Goal: Navigation & Orientation: Find specific page/section

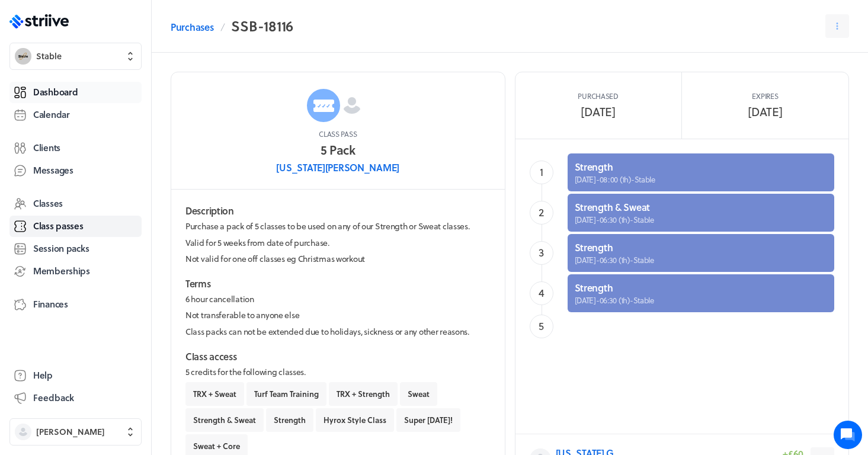
click at [63, 91] on span "Dashboard" at bounding box center [55, 92] width 44 height 12
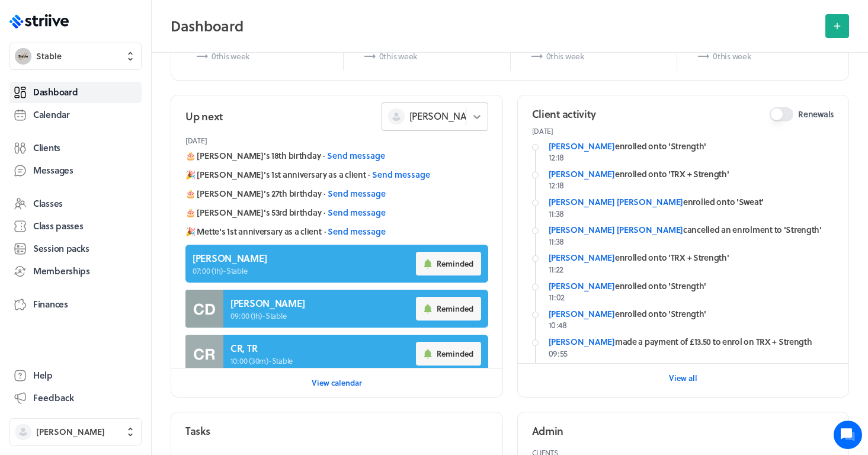
click at [474, 126] on div at bounding box center [477, 116] width 22 height 27
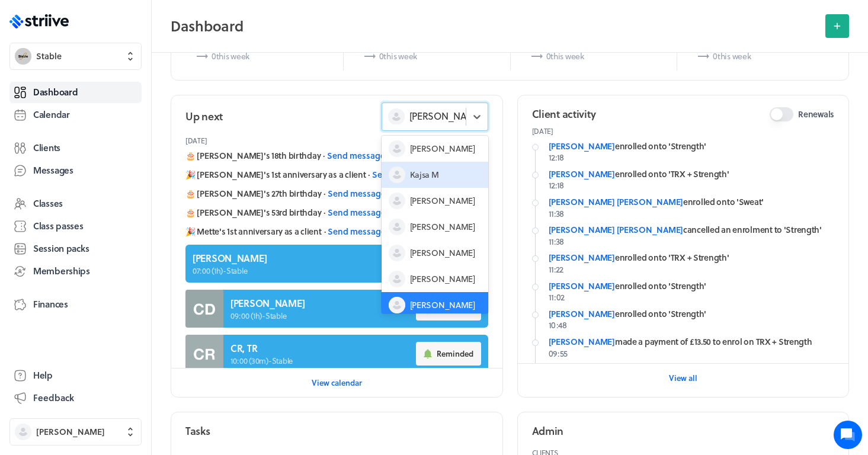
scroll to position [30, 0]
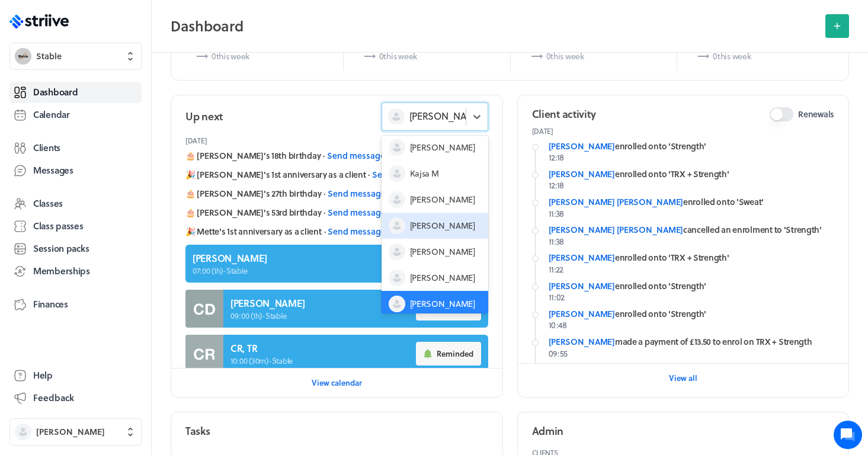
click at [437, 217] on div "[PERSON_NAME]" at bounding box center [435, 226] width 107 height 26
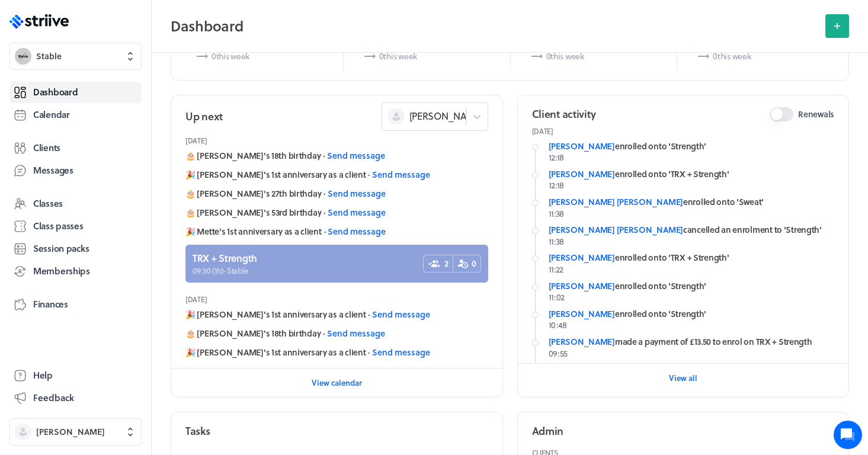
click at [317, 270] on link at bounding box center [336, 264] width 303 height 38
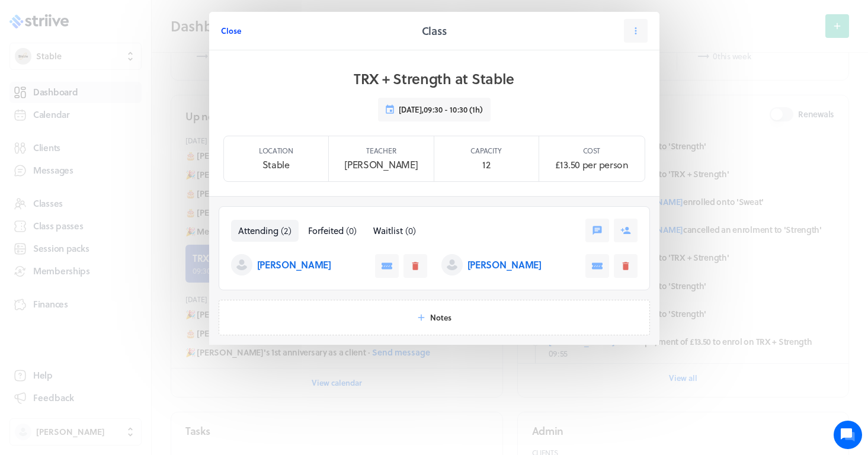
click at [235, 32] on span "Close" at bounding box center [231, 30] width 20 height 11
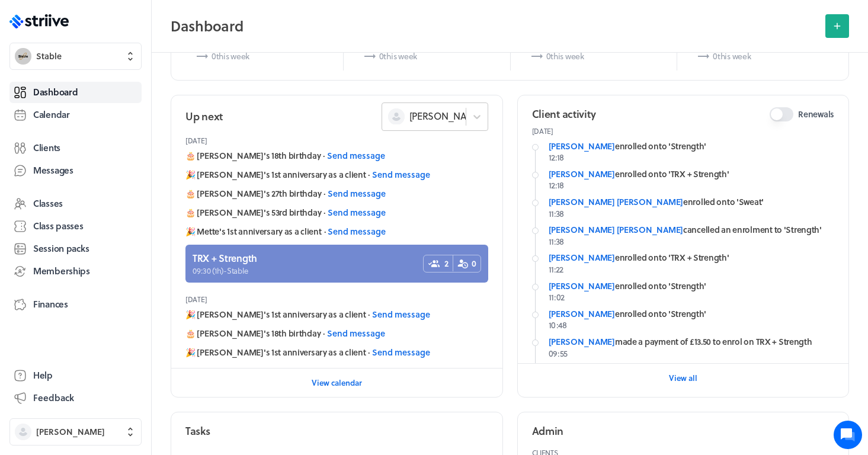
click at [443, 118] on span "[PERSON_NAME]" at bounding box center [445, 116] width 73 height 13
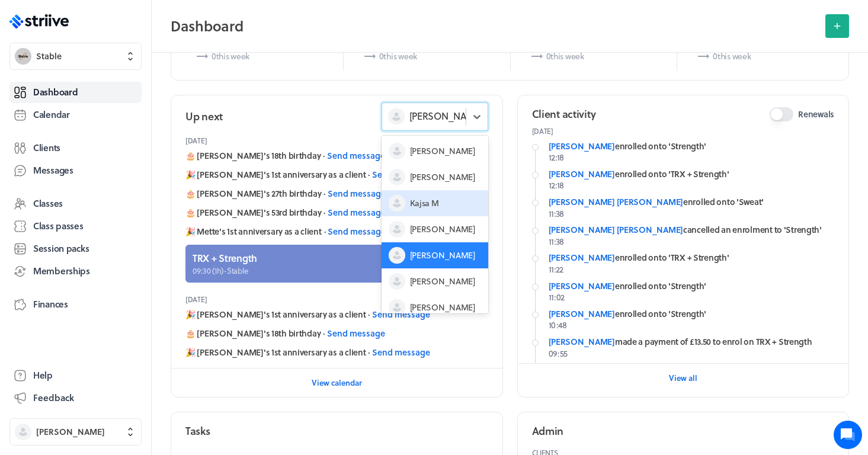
scroll to position [0, 0]
click at [432, 149] on span "[PERSON_NAME]" at bounding box center [442, 151] width 65 height 12
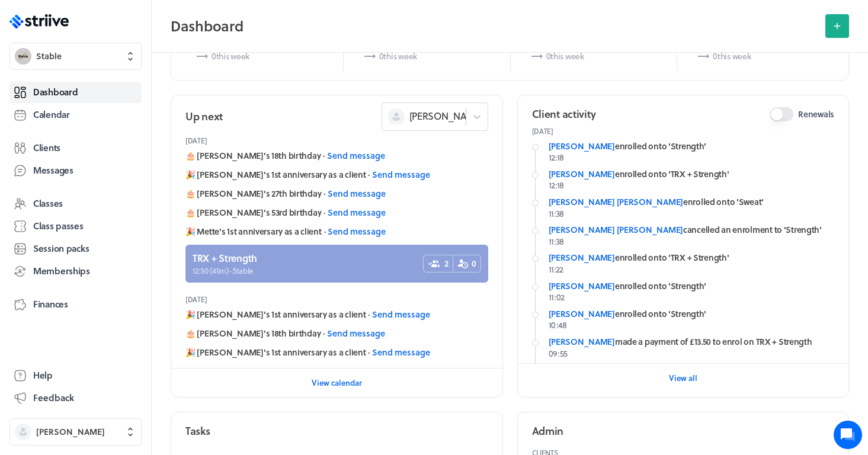
click at [332, 248] on link at bounding box center [336, 264] width 303 height 38
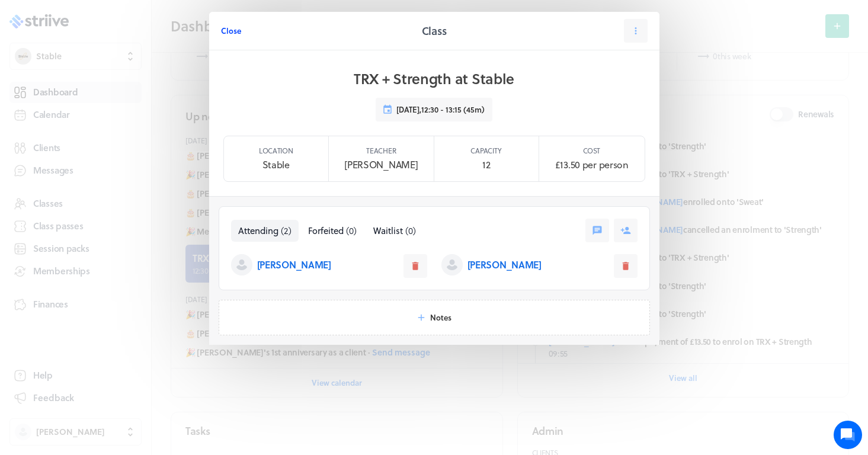
click at [233, 29] on span "Close" at bounding box center [231, 30] width 20 height 11
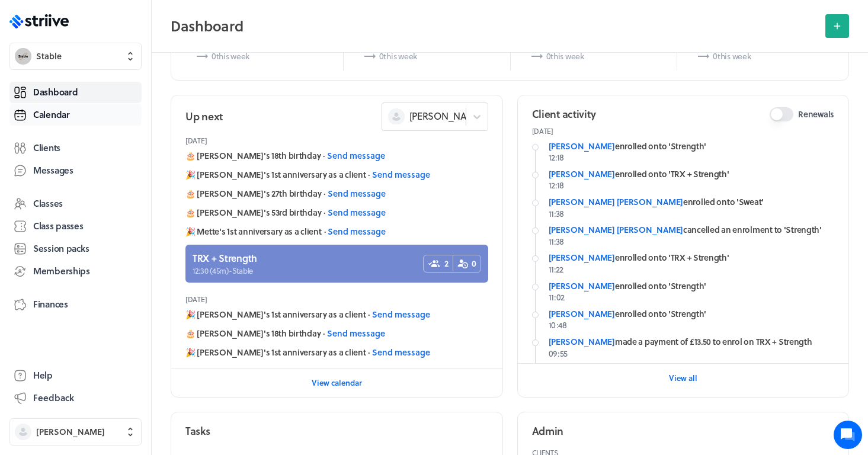
click at [65, 110] on span "Calendar" at bounding box center [51, 114] width 37 height 12
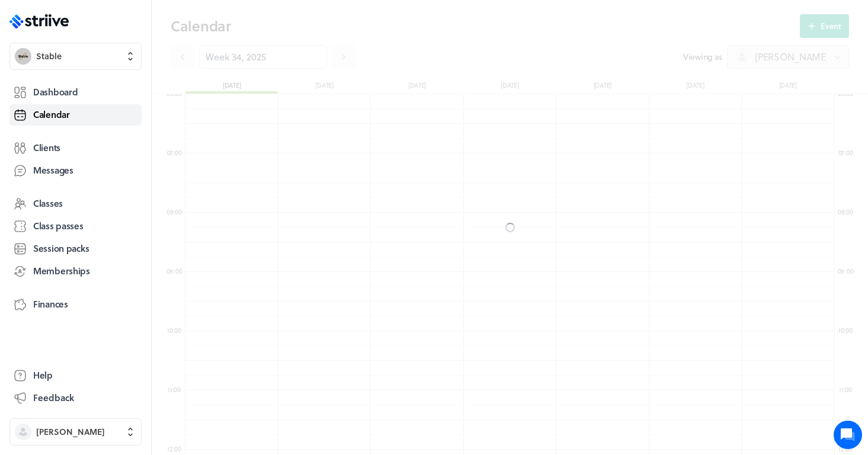
scroll to position [1422, 649]
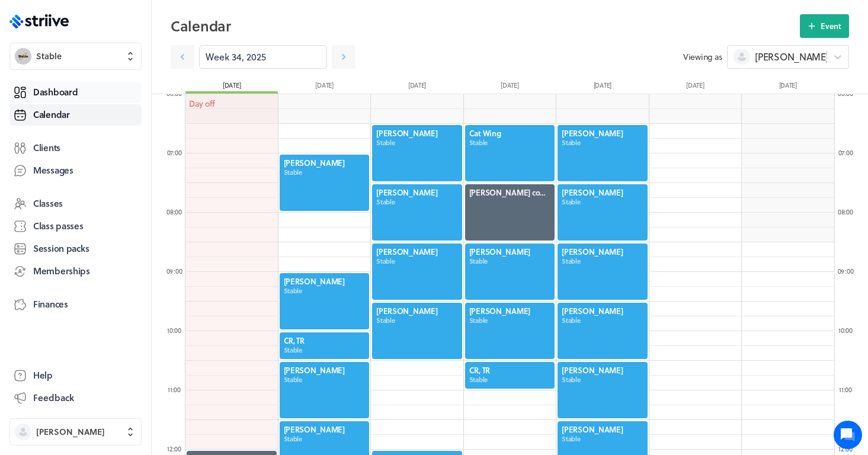
click at [74, 87] on span "Dashboard" at bounding box center [55, 92] width 44 height 12
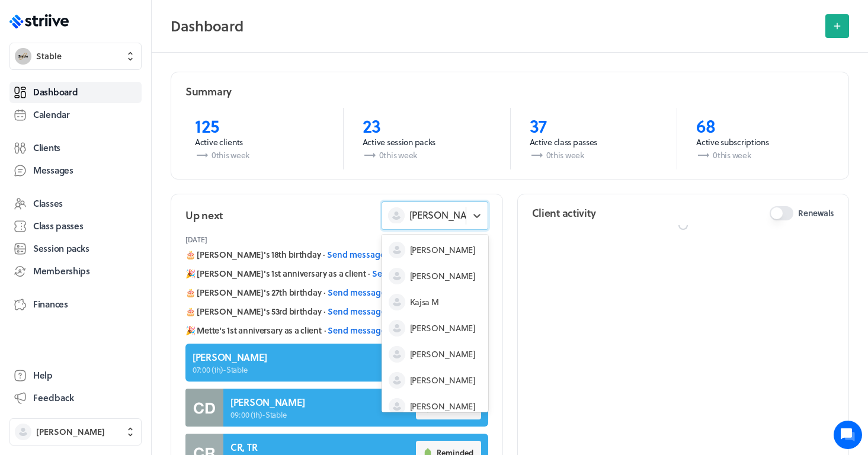
click at [414, 206] on div "[PERSON_NAME]" at bounding box center [435, 215] width 107 height 28
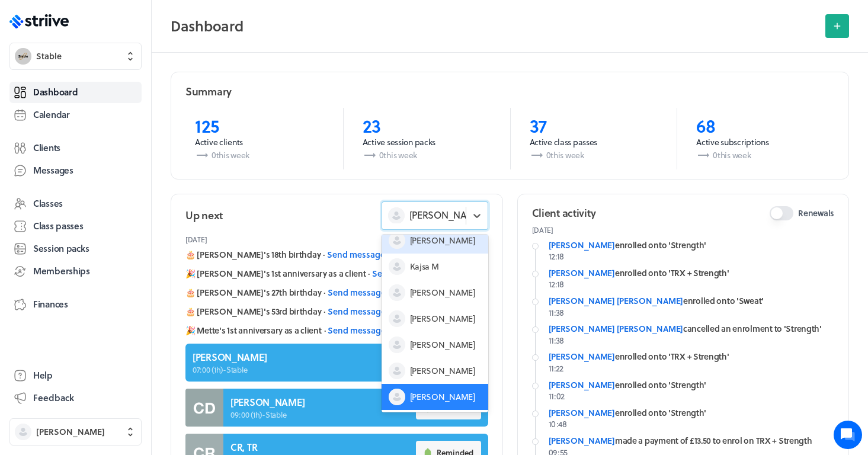
click at [426, 251] on div "[PERSON_NAME]" at bounding box center [435, 240] width 107 height 26
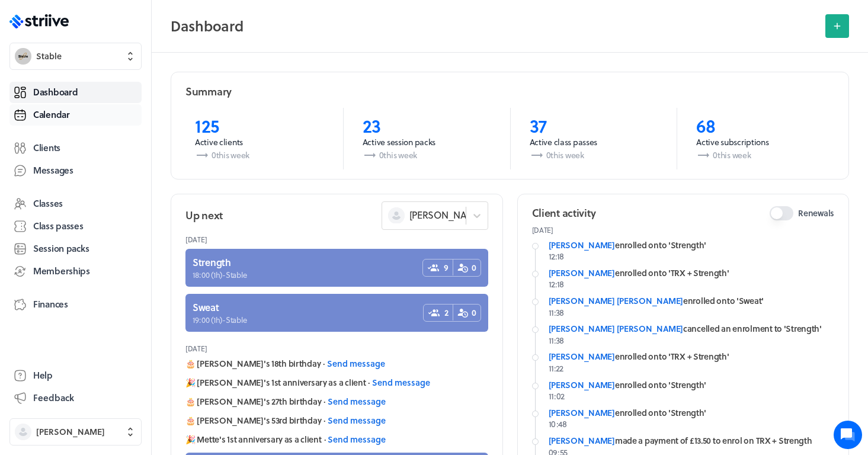
click at [47, 111] on span "Calendar" at bounding box center [51, 114] width 37 height 12
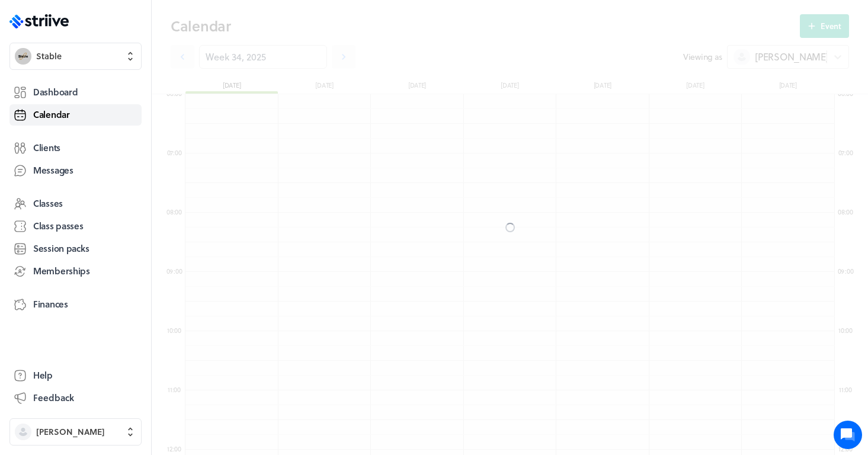
scroll to position [1422, 649]
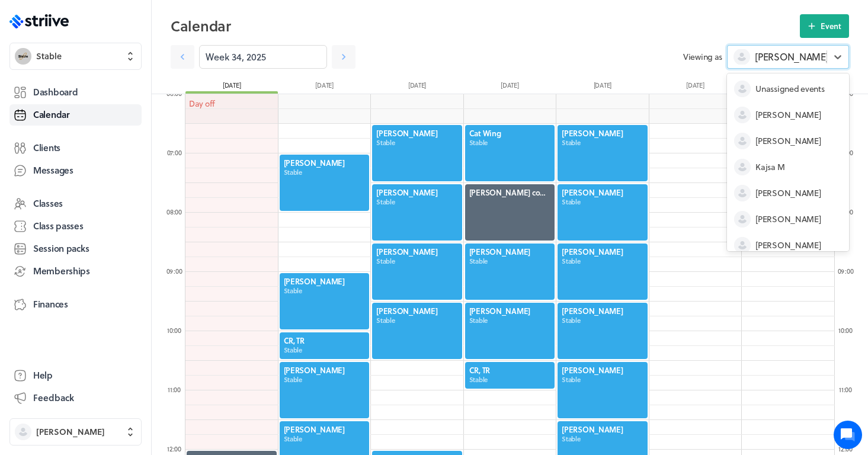
click at [761, 62] on span "[PERSON_NAME]" at bounding box center [791, 56] width 73 height 13
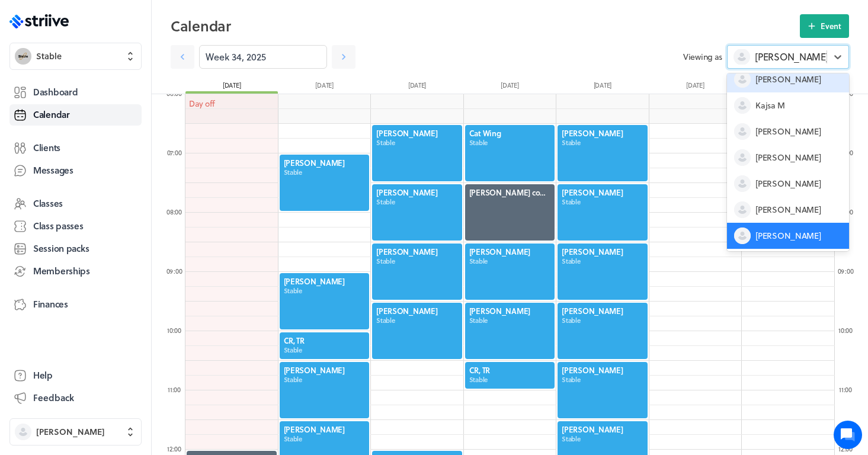
click at [759, 86] on div "[PERSON_NAME]" at bounding box center [788, 79] width 122 height 26
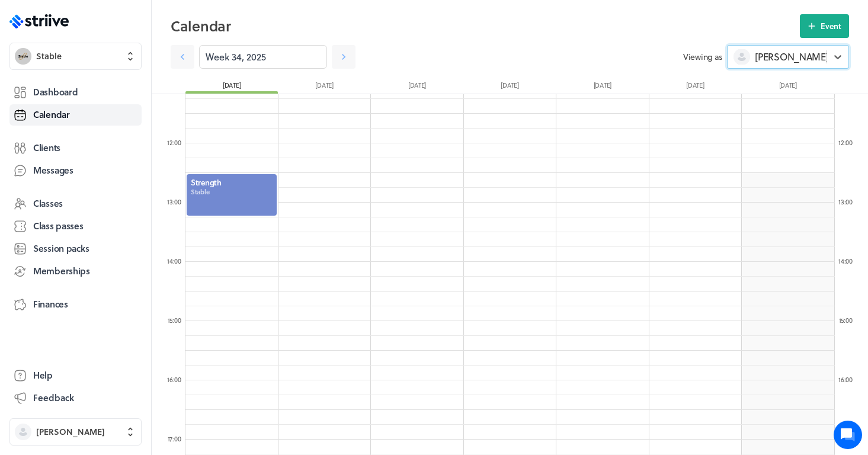
click at [238, 198] on div at bounding box center [231, 195] width 92 height 44
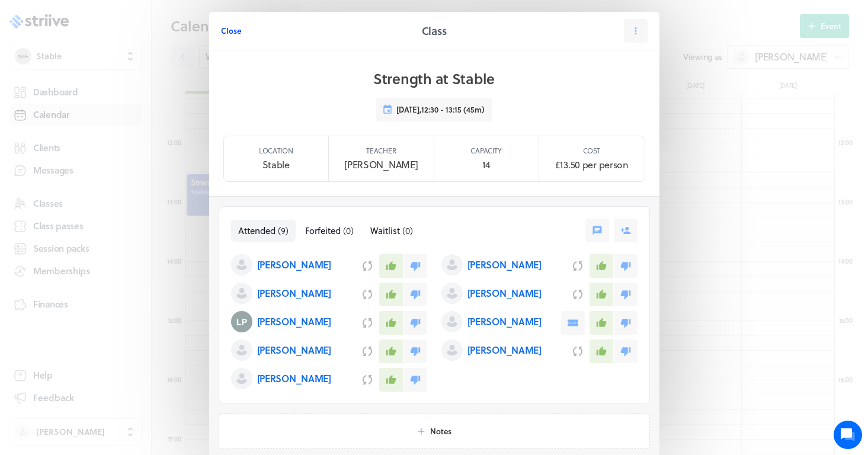
click at [232, 30] on span "Close" at bounding box center [231, 30] width 20 height 11
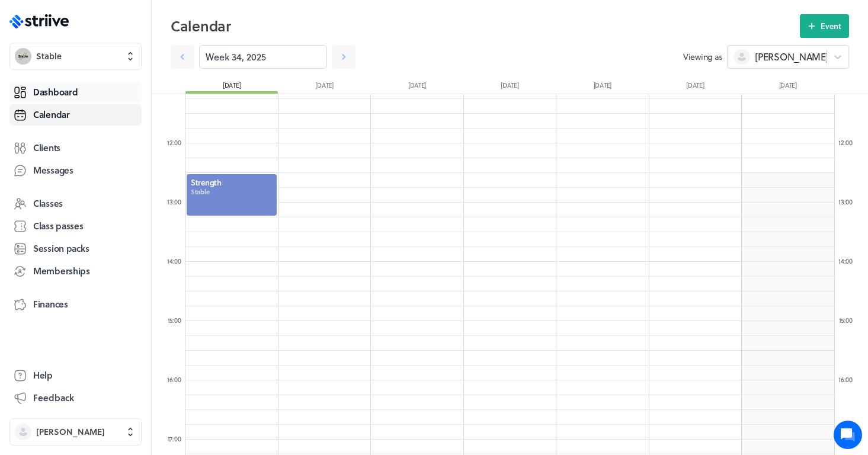
click at [73, 86] on span "Dashboard" at bounding box center [55, 92] width 44 height 12
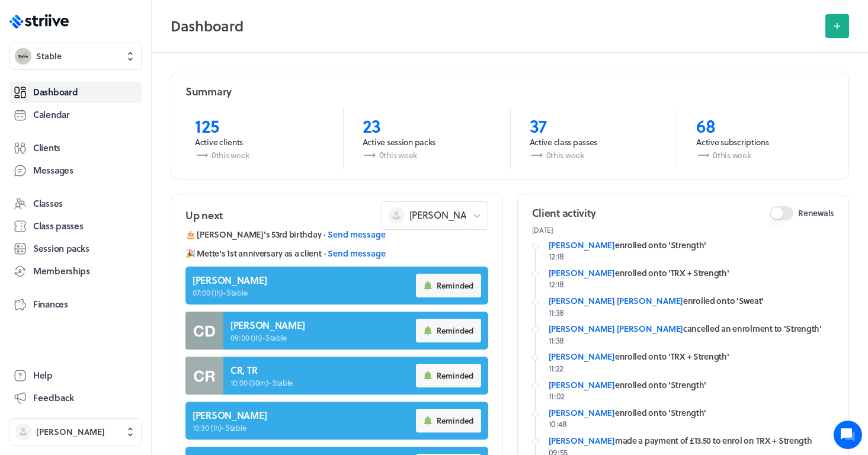
scroll to position [71, 0]
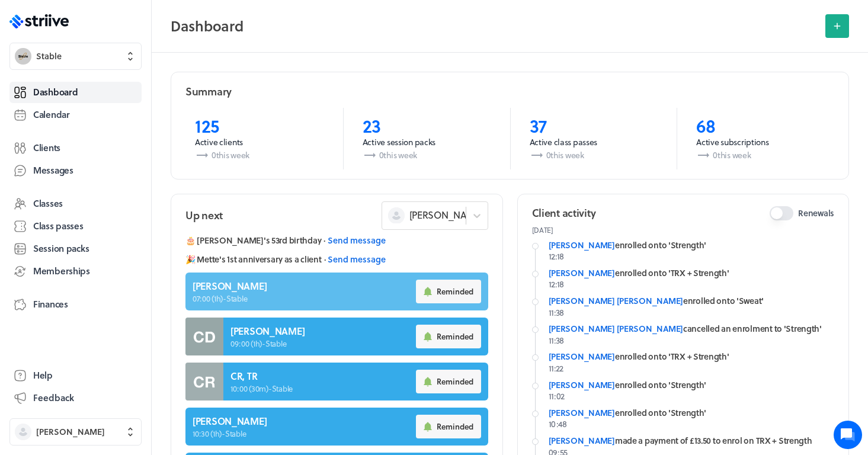
click at [268, 283] on link at bounding box center [336, 292] width 303 height 38
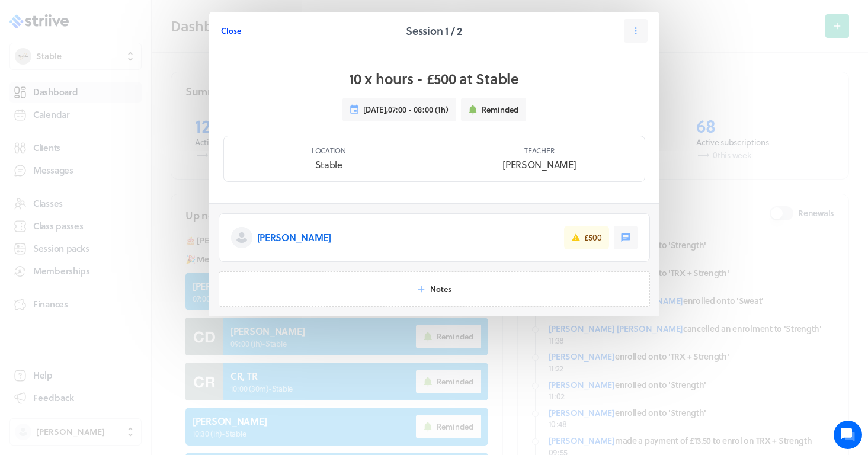
click at [227, 33] on span "Close" at bounding box center [231, 30] width 20 height 11
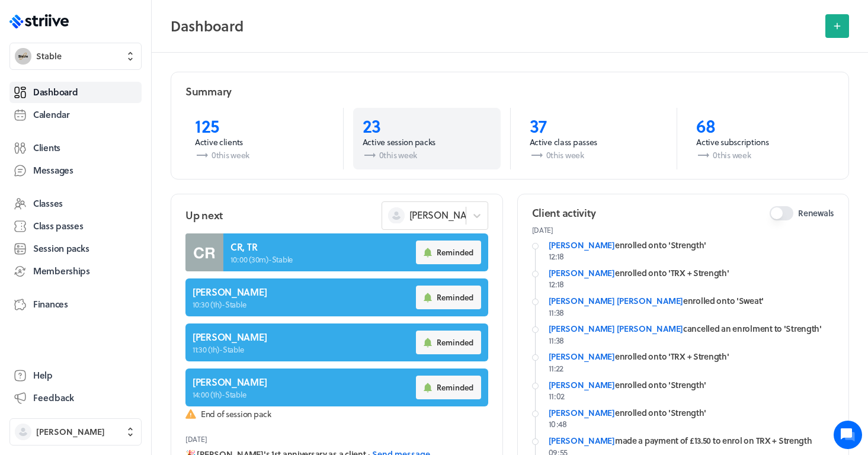
scroll to position [201, 0]
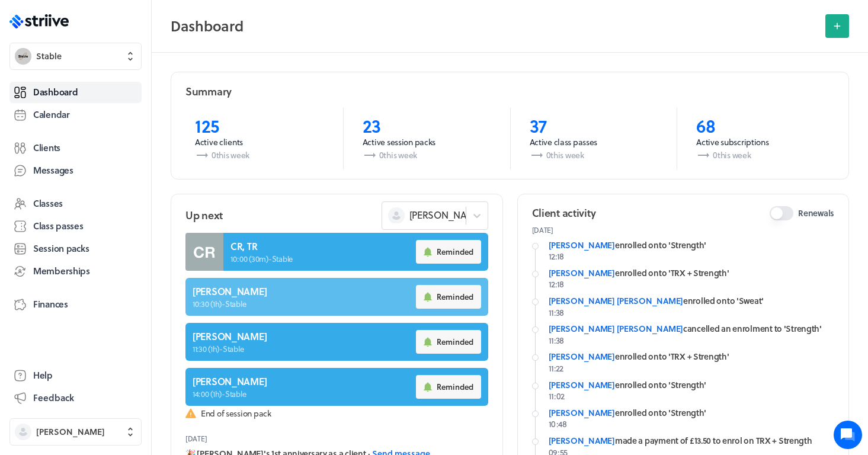
click at [241, 289] on link at bounding box center [336, 297] width 303 height 38
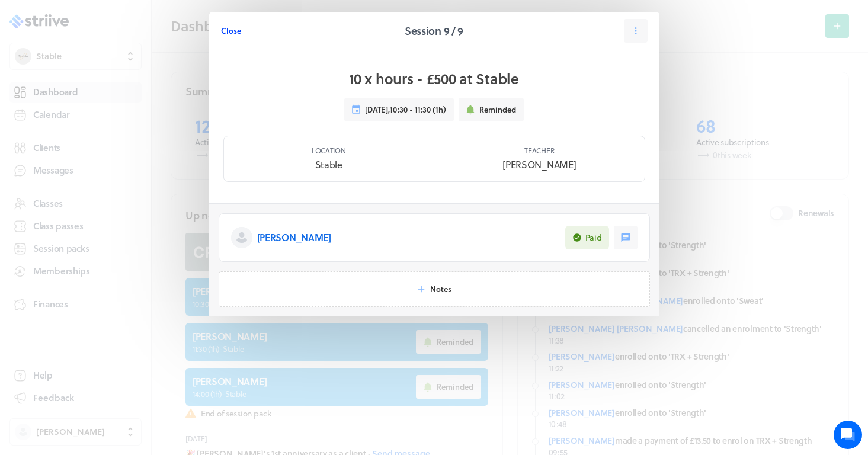
click at [234, 31] on span "Close" at bounding box center [231, 30] width 20 height 11
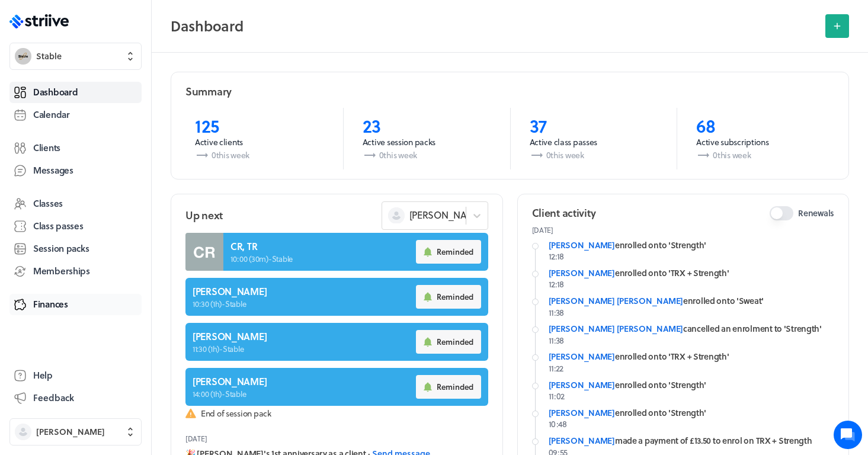
click at [43, 302] on span "Finances" at bounding box center [50, 304] width 35 height 12
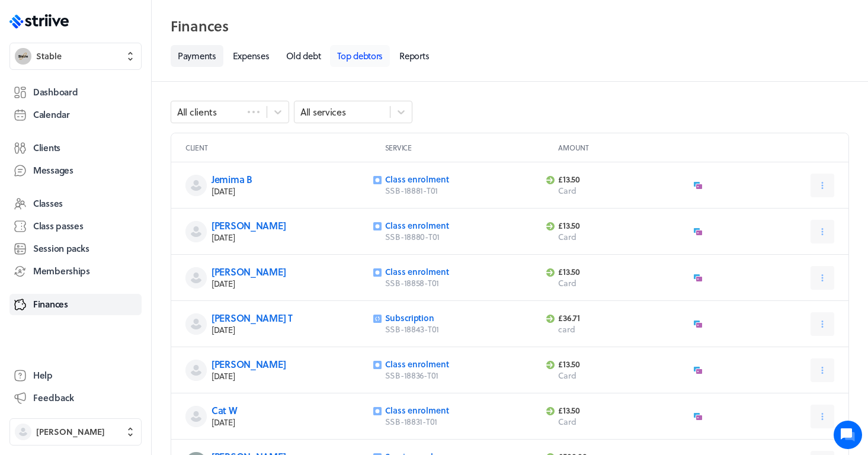
click at [376, 59] on link "Top debtors" at bounding box center [360, 56] width 60 height 22
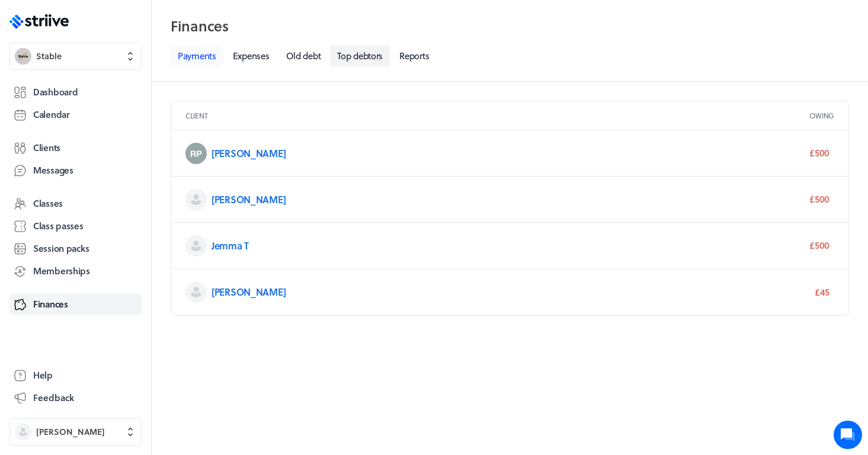
click at [205, 65] on link "Payments" at bounding box center [197, 56] width 53 height 22
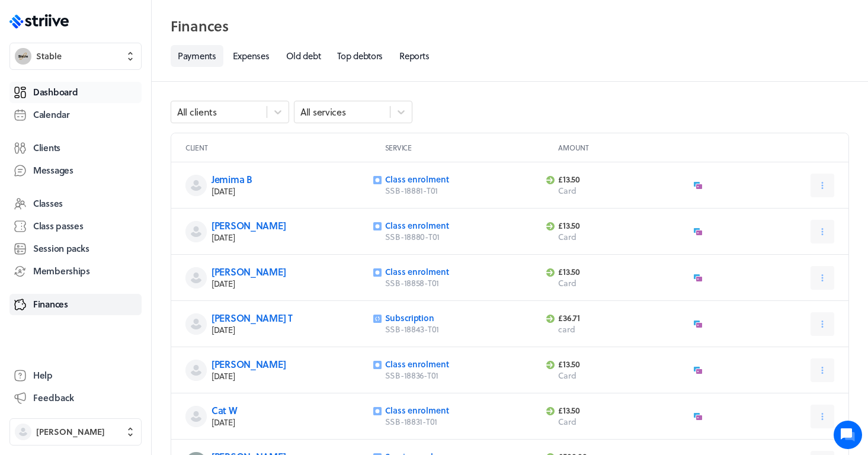
click at [69, 89] on span "Dashboard" at bounding box center [55, 92] width 44 height 12
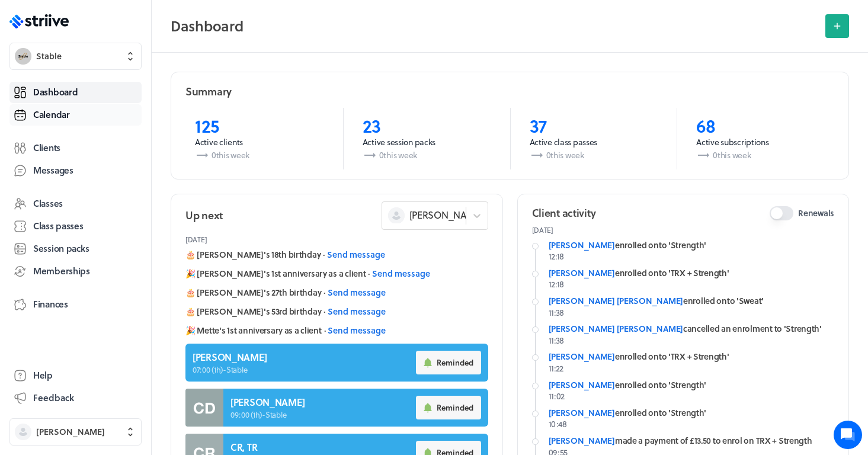
click at [50, 122] on link "Calendar" at bounding box center [75, 114] width 132 height 21
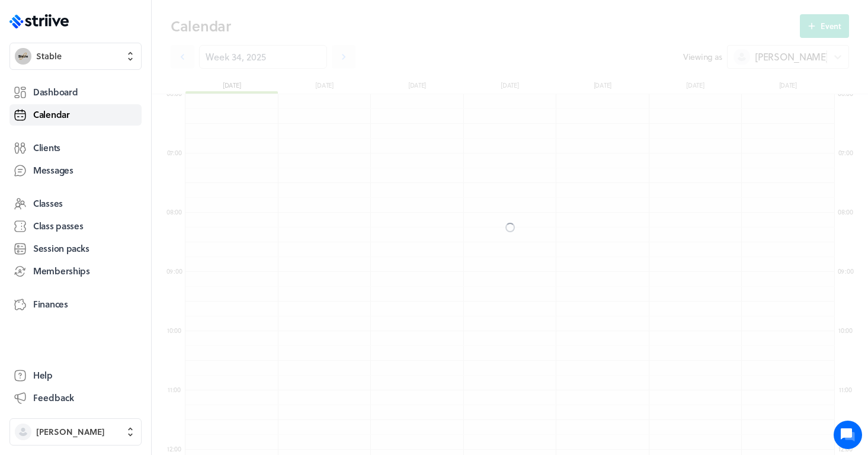
scroll to position [1422, 649]
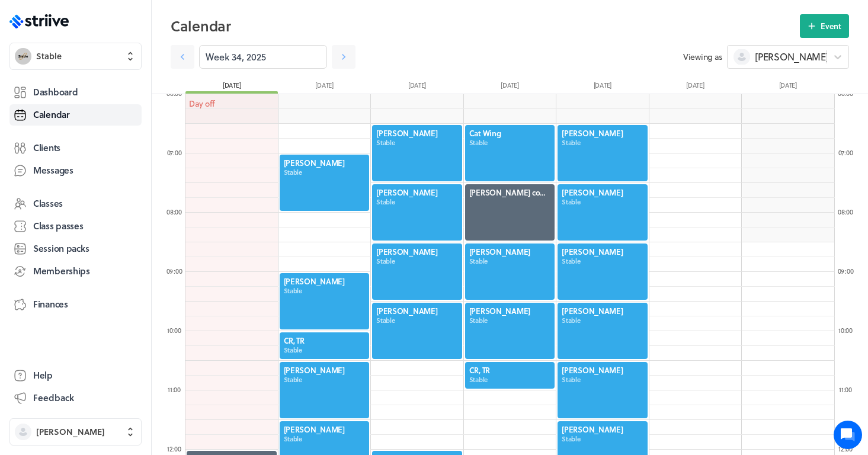
click at [607, 217] on div at bounding box center [602, 212] width 92 height 59
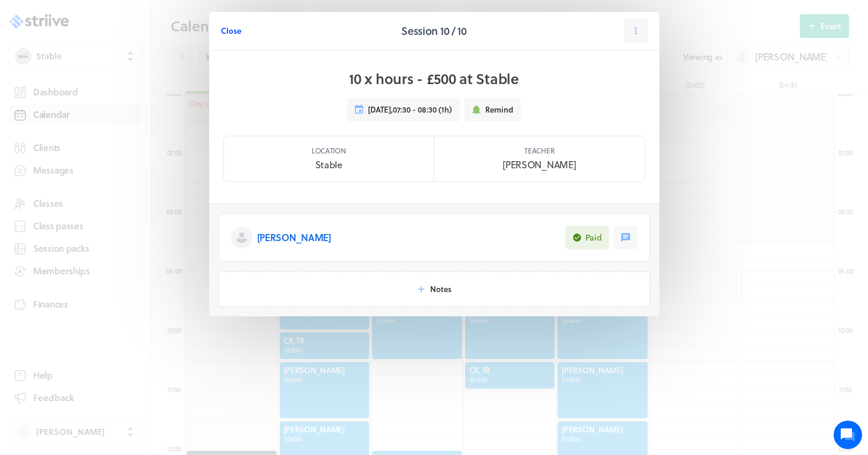
click at [232, 33] on span "Close" at bounding box center [231, 30] width 20 height 11
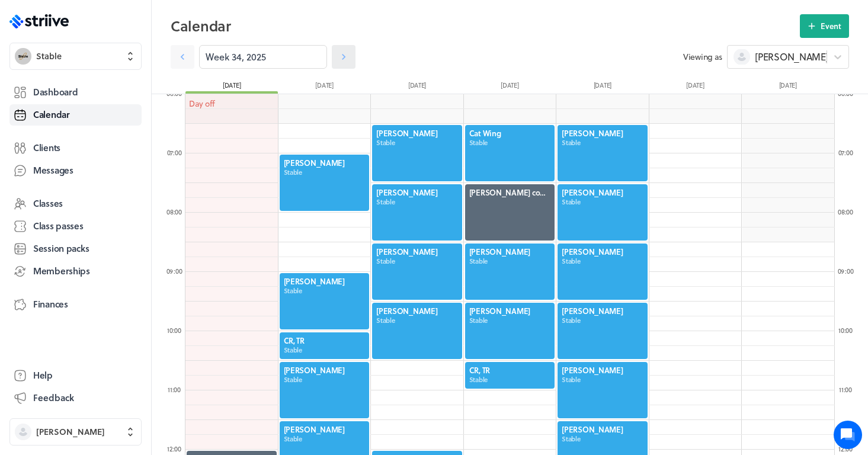
click at [347, 58] on icon at bounding box center [344, 57] width 12 height 12
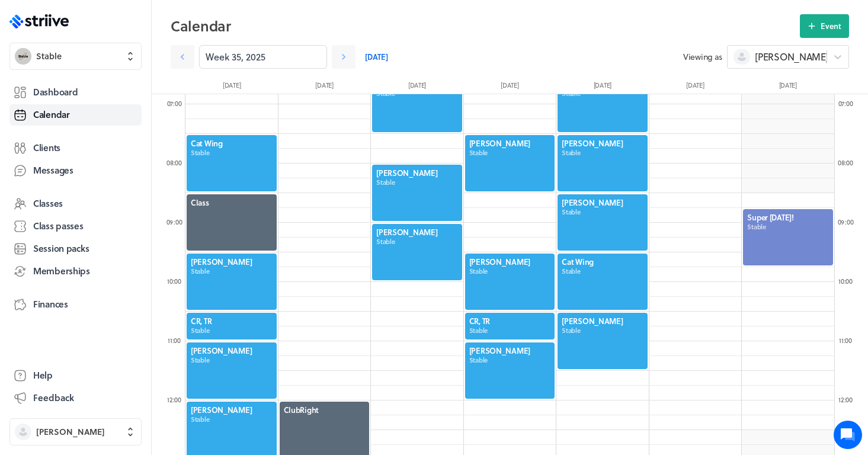
scroll to position [412, 0]
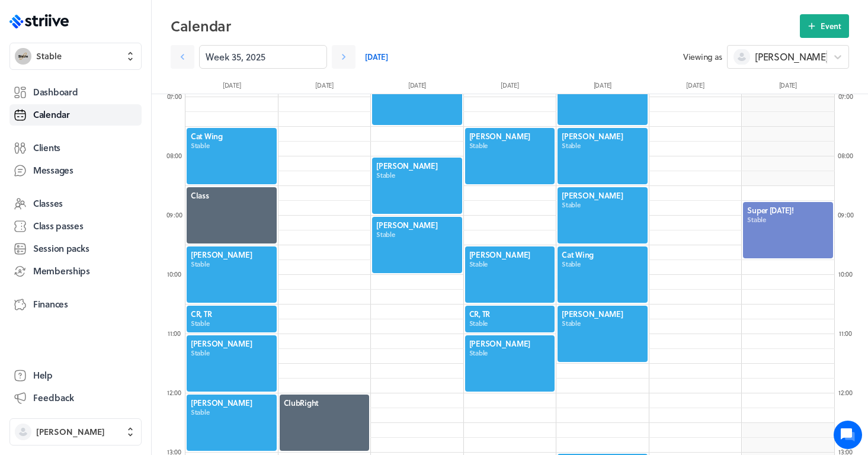
click at [773, 243] on div at bounding box center [788, 230] width 92 height 59
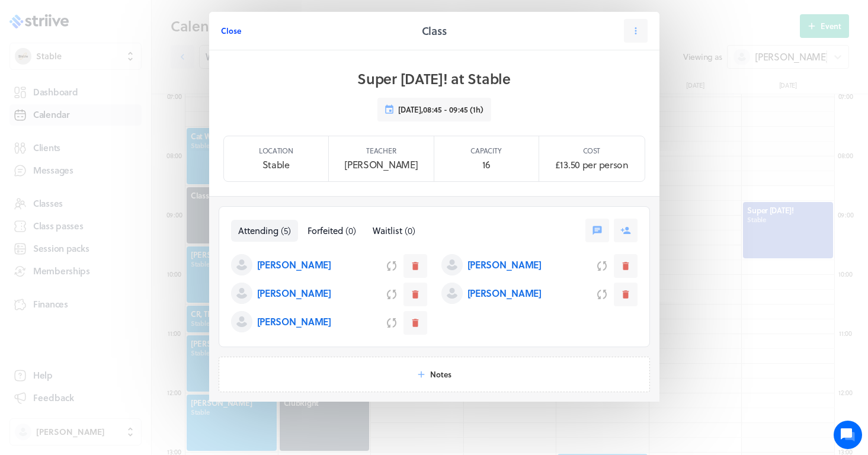
click at [233, 32] on span "Close" at bounding box center [231, 30] width 20 height 11
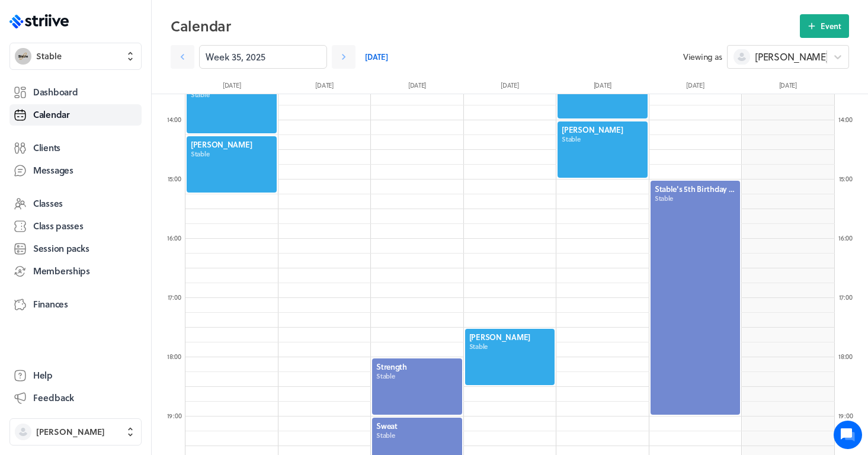
scroll to position [809, 0]
